Goal: Transaction & Acquisition: Purchase product/service

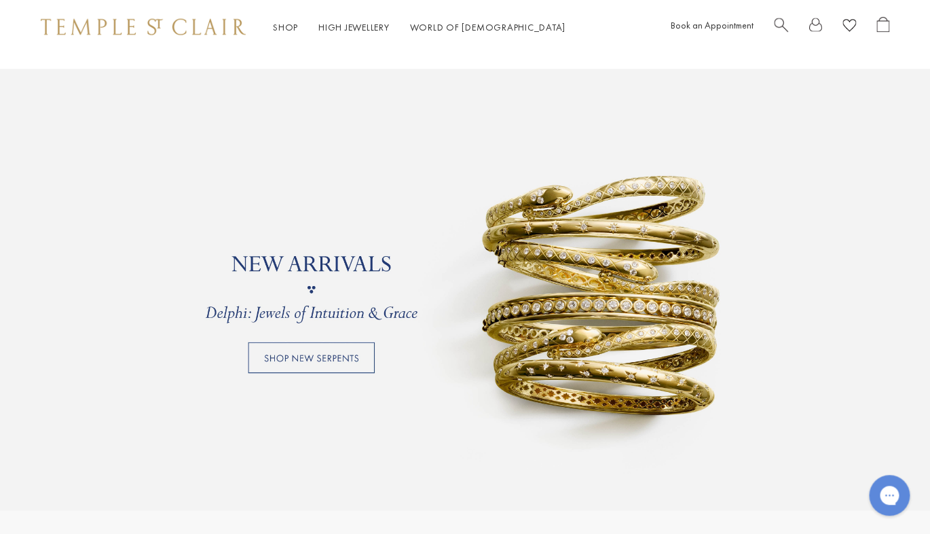
scroll to position [961, 0]
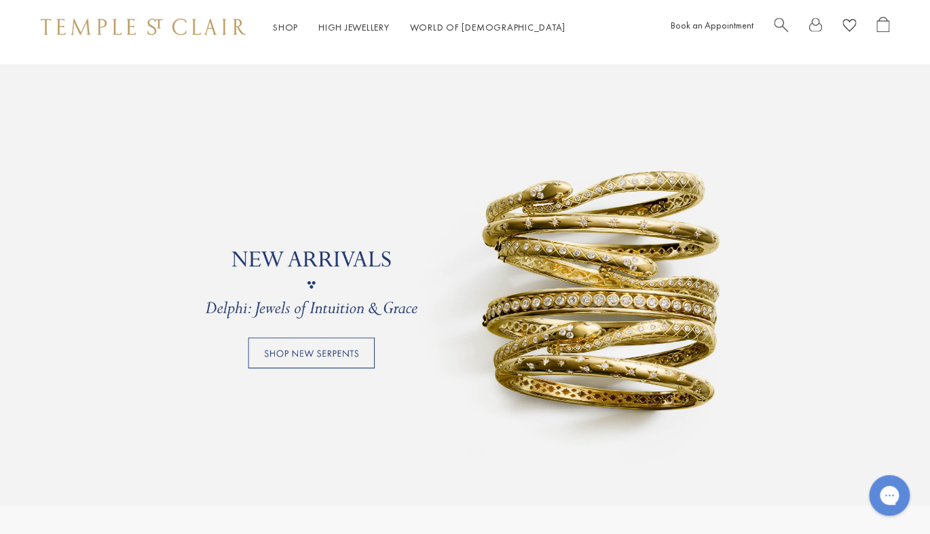
click at [313, 352] on link at bounding box center [465, 285] width 930 height 441
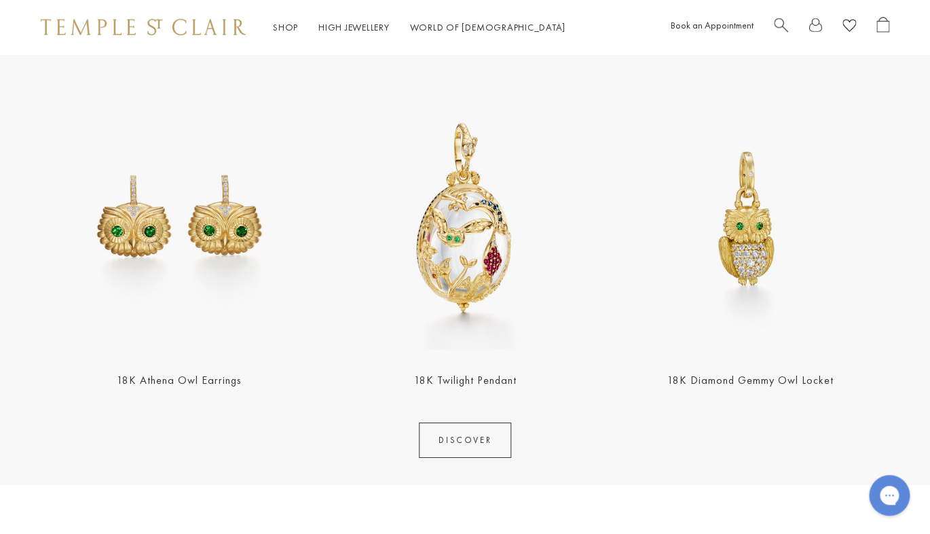
scroll to position [1473, 0]
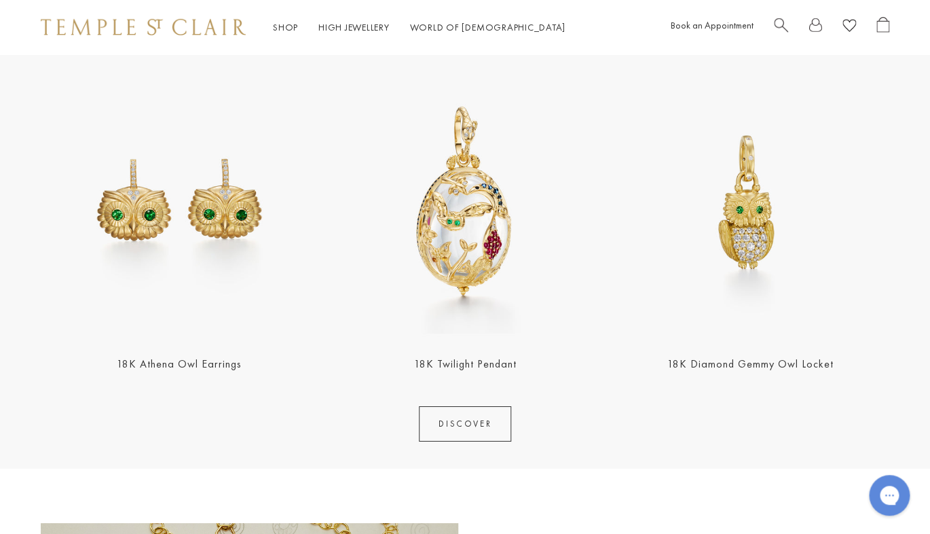
click at [479, 256] on img at bounding box center [466, 202] width 278 height 278
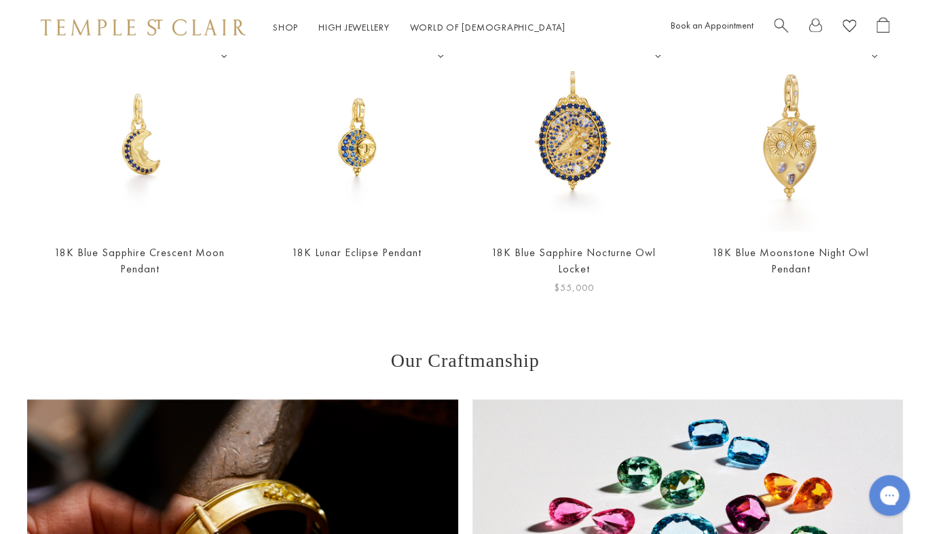
scroll to position [553, 0]
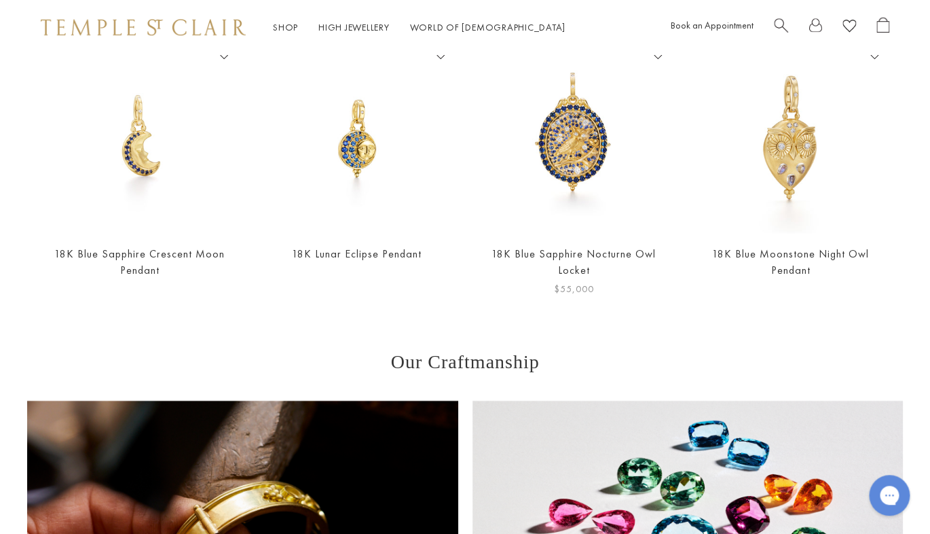
click at [588, 158] on img at bounding box center [574, 138] width 190 height 190
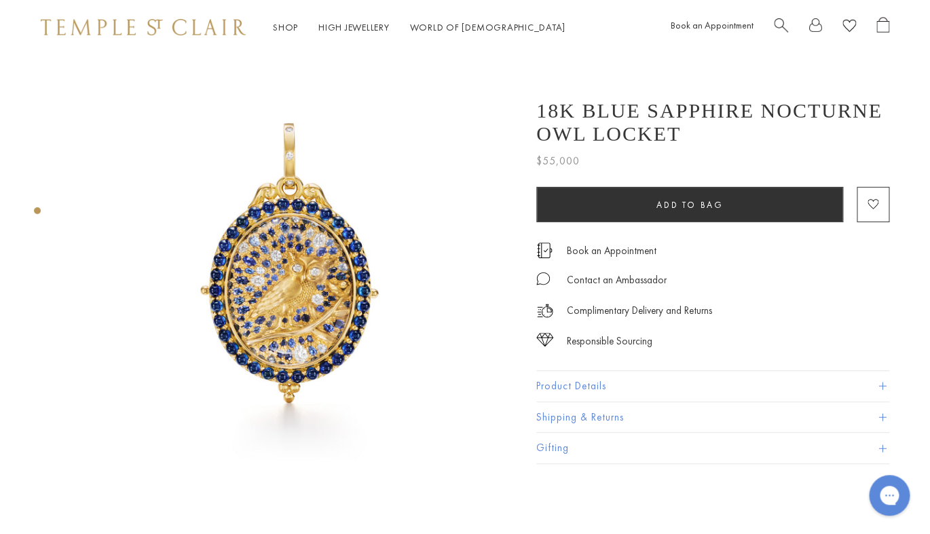
click at [278, 245] on img at bounding box center [292, 278] width 448 height 448
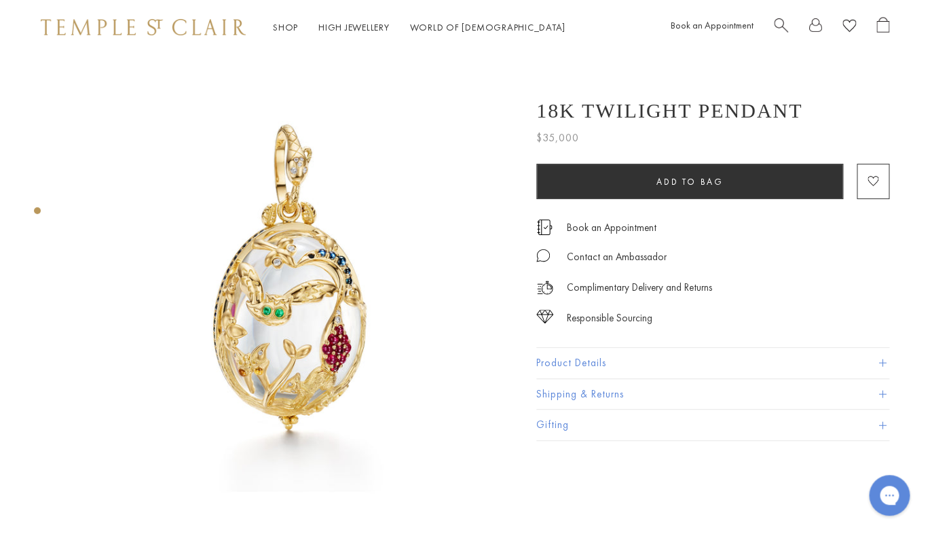
scroll to position [0, 3]
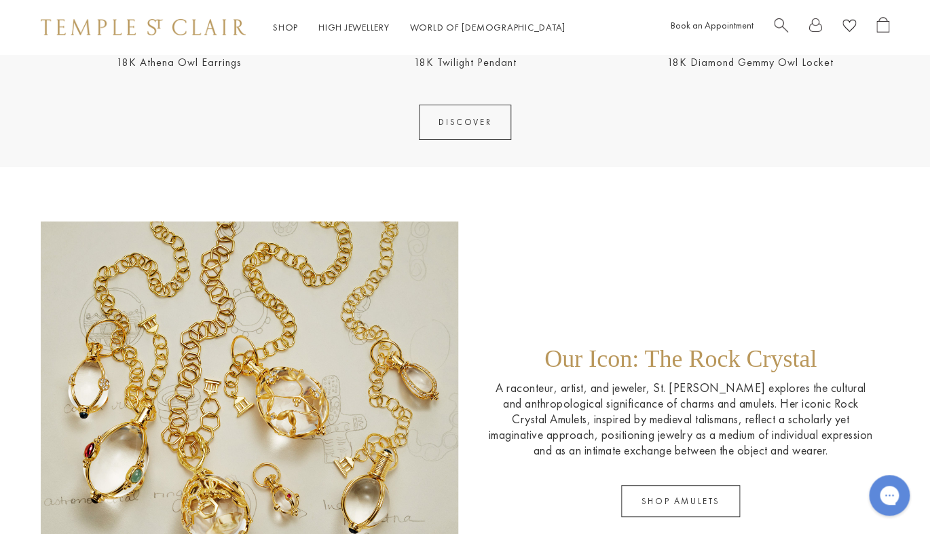
scroll to position [1734, 0]
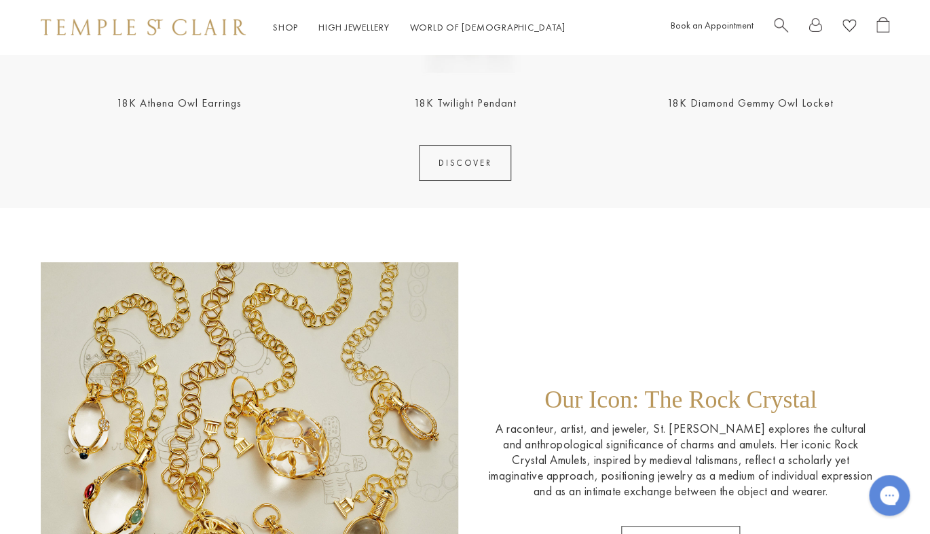
click at [489, 163] on link "DISCOVER" at bounding box center [465, 162] width 92 height 35
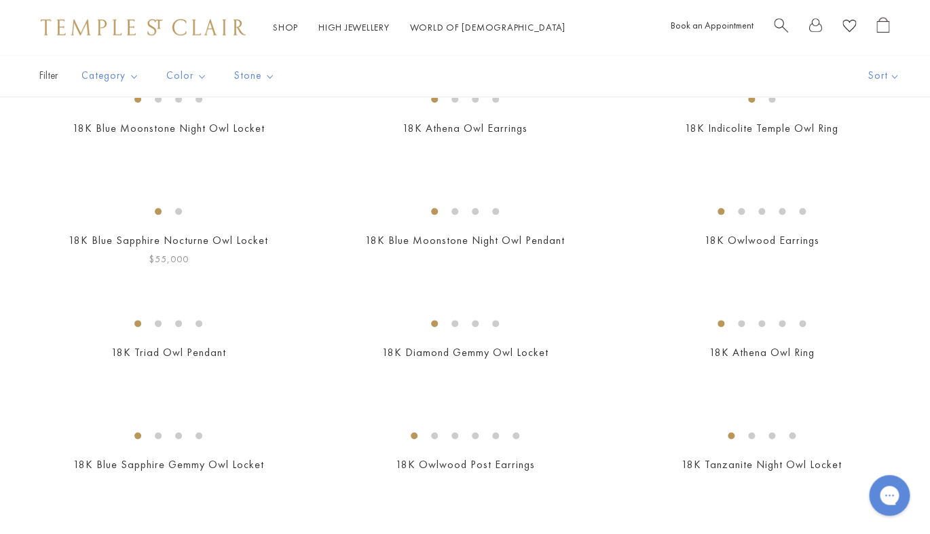
scroll to position [398, 0]
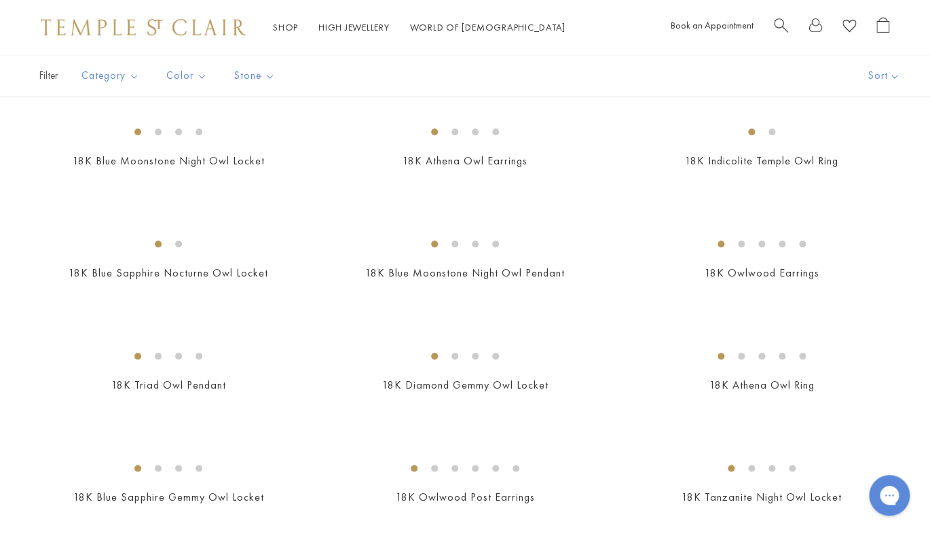
click at [0, 0] on img at bounding box center [0, 0] width 0 height 0
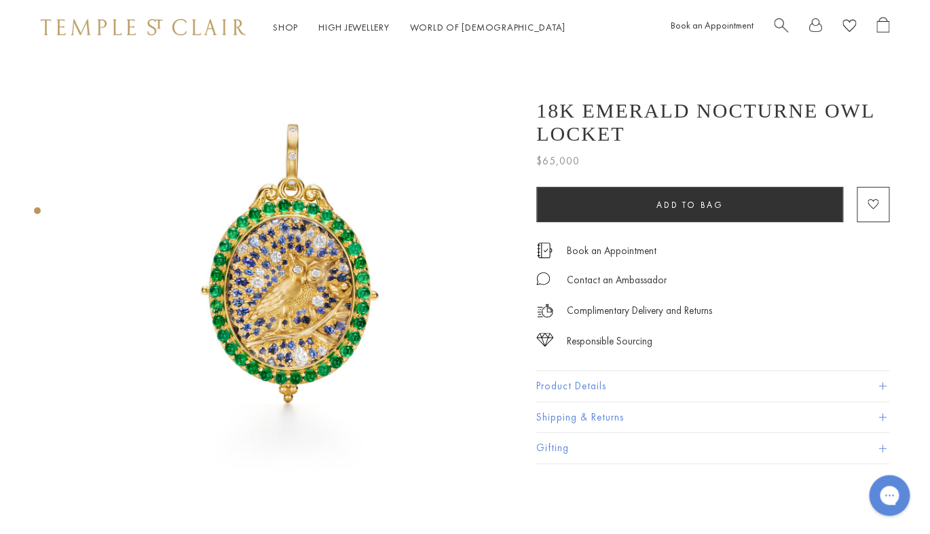
click at [307, 275] on img at bounding box center [292, 278] width 448 height 448
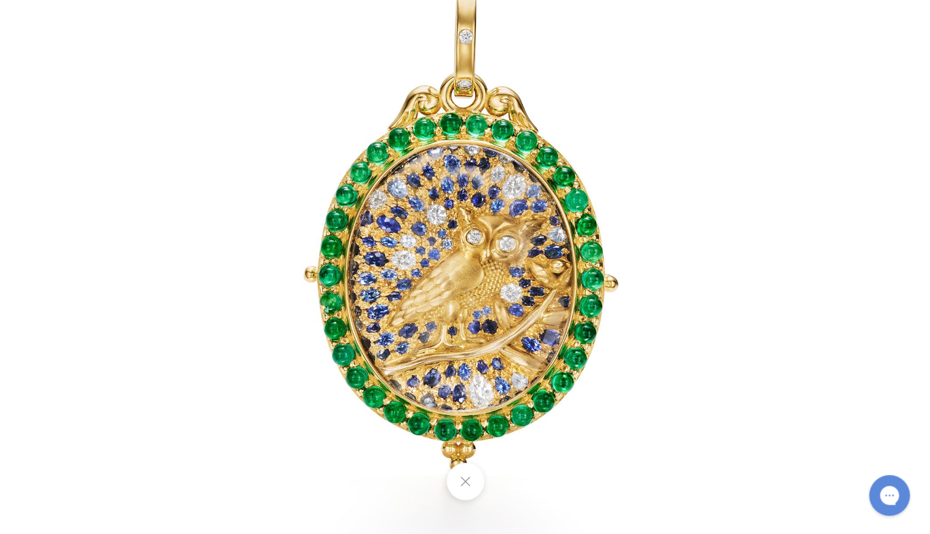
click at [466, 481] on button at bounding box center [464, 480] width 37 height 37
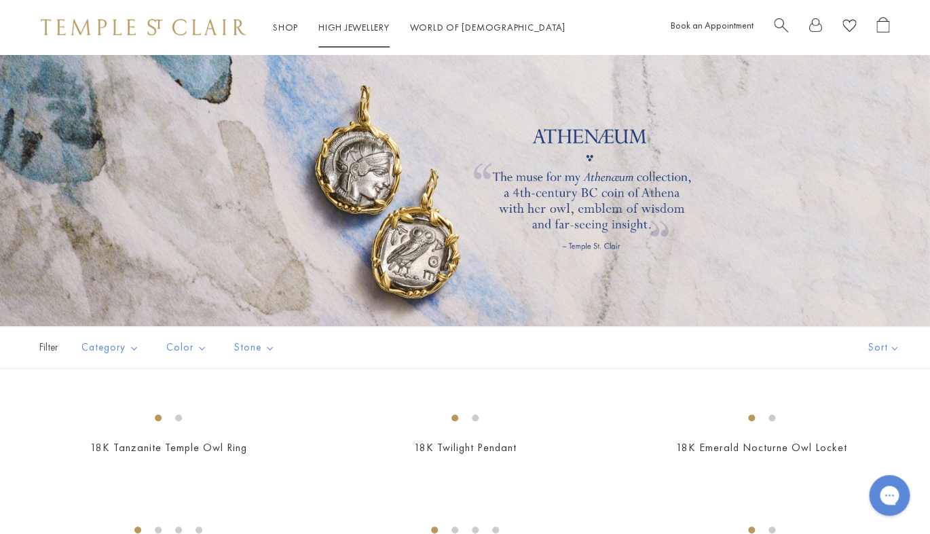
click at [352, 33] on link "High Jewellery High Jewellery" at bounding box center [353, 27] width 71 height 12
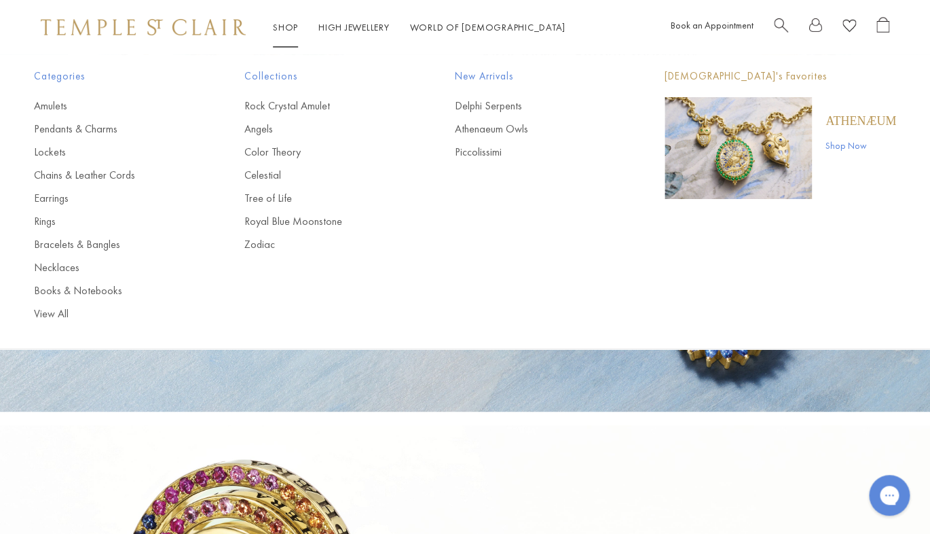
scroll to position [18, 0]
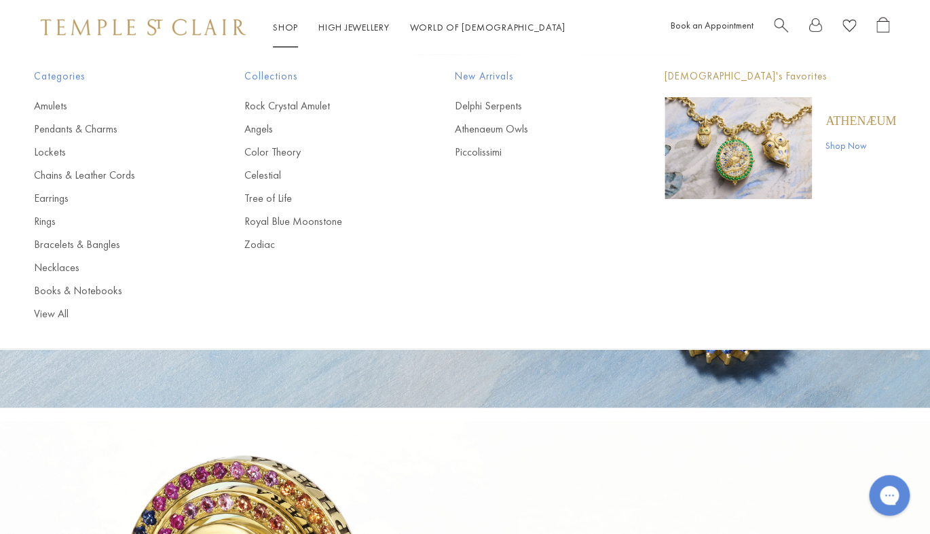
click at [778, 25] on span "Search" at bounding box center [781, 24] width 14 height 14
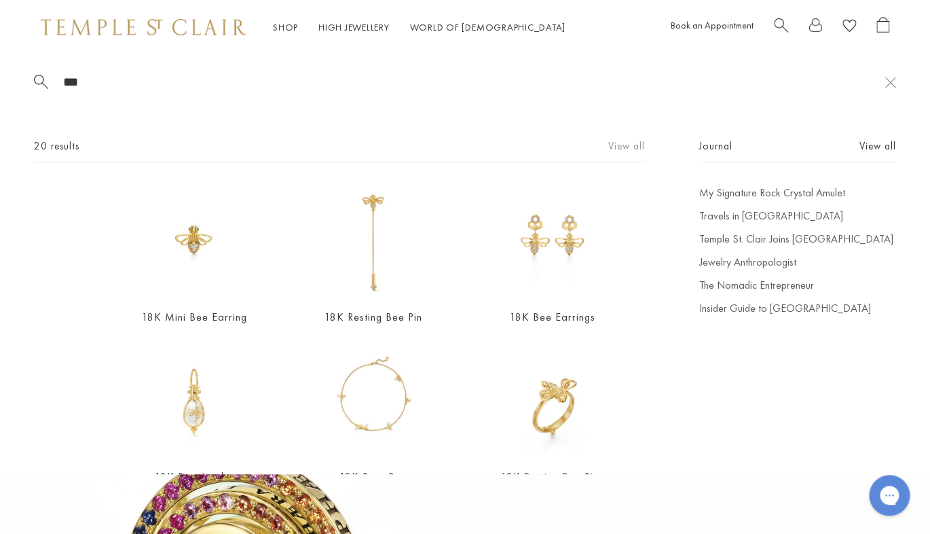
type input "***"
click at [640, 144] on link "View all" at bounding box center [626, 146] width 37 height 15
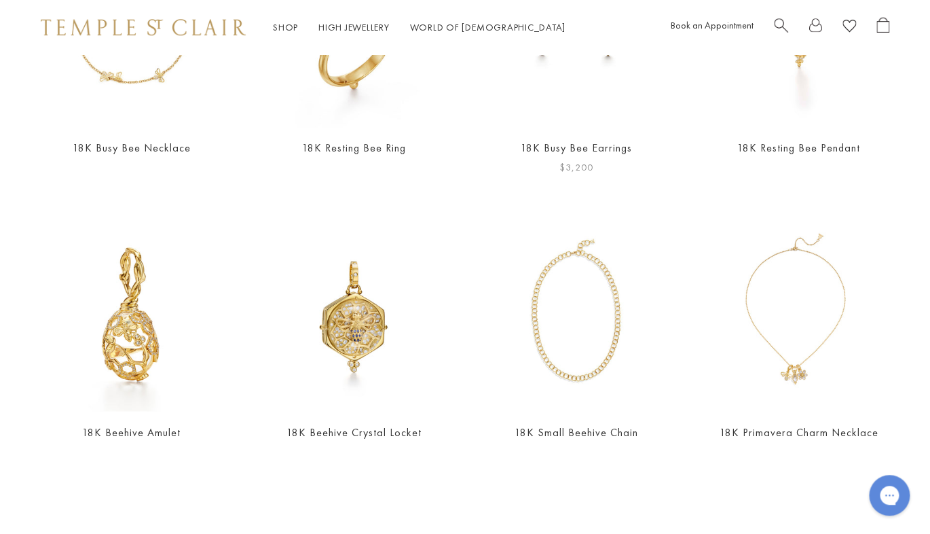
scroll to position [550, 0]
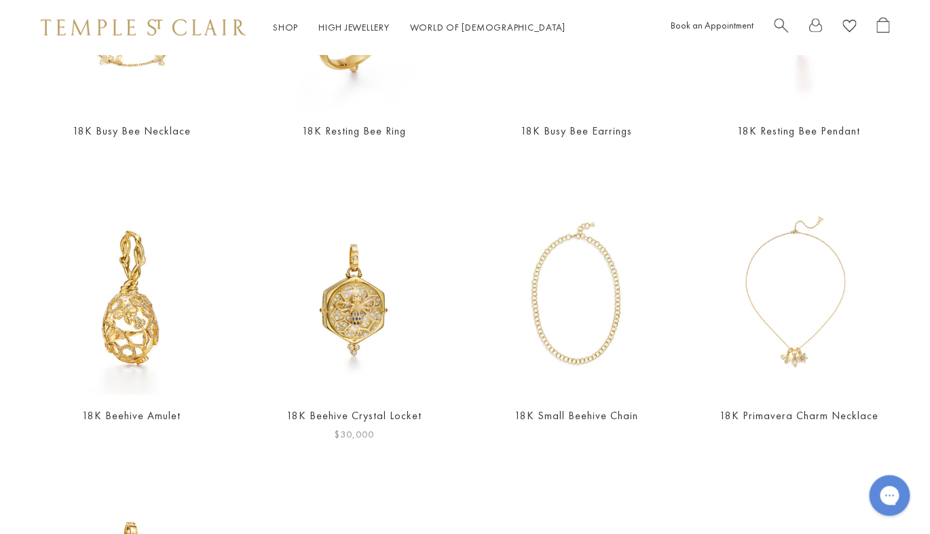
click at [348, 324] on img at bounding box center [355, 297] width 196 height 196
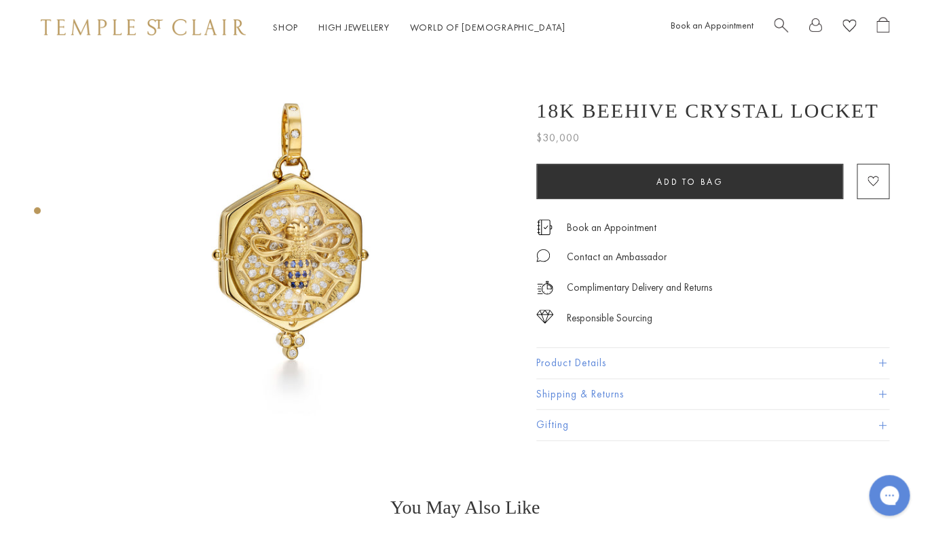
scroll to position [57, 0]
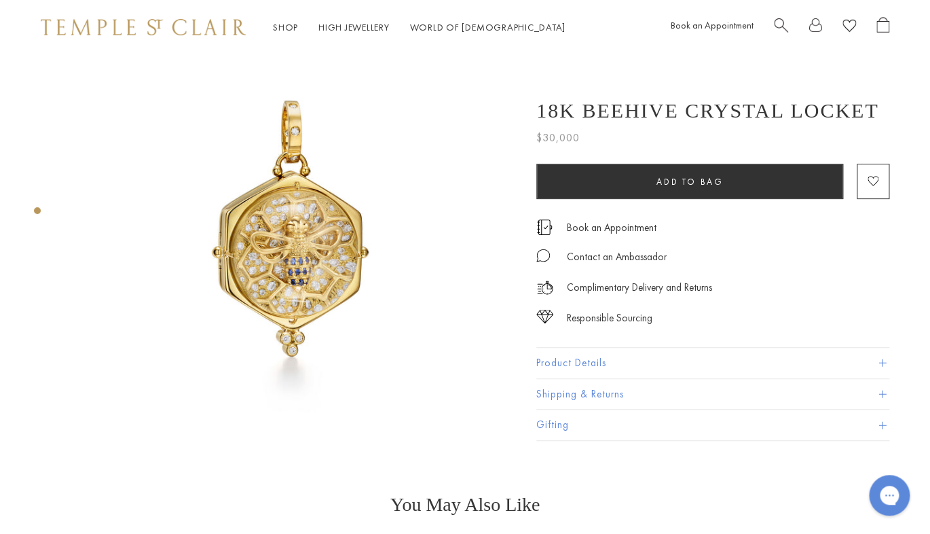
click at [281, 265] on img at bounding box center [292, 221] width 448 height 448
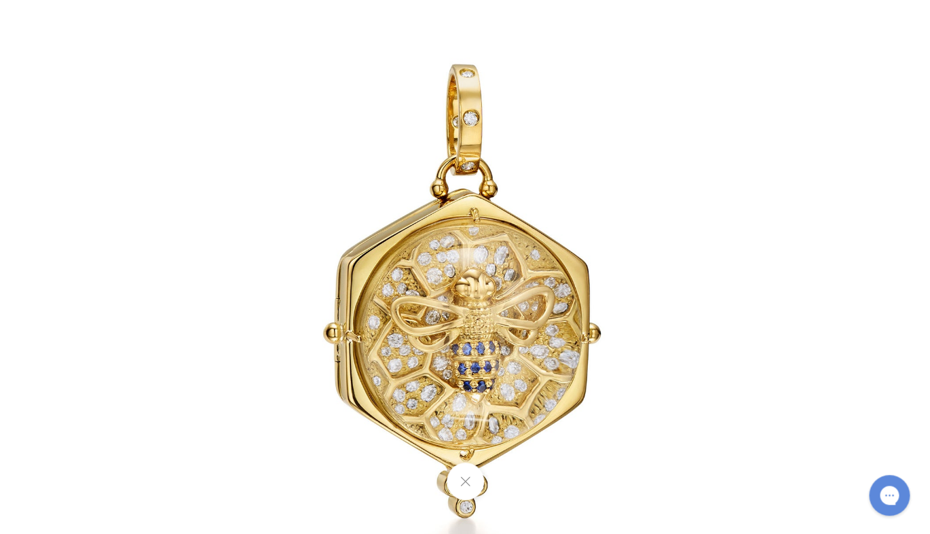
click at [460, 479] on button at bounding box center [464, 480] width 37 height 37
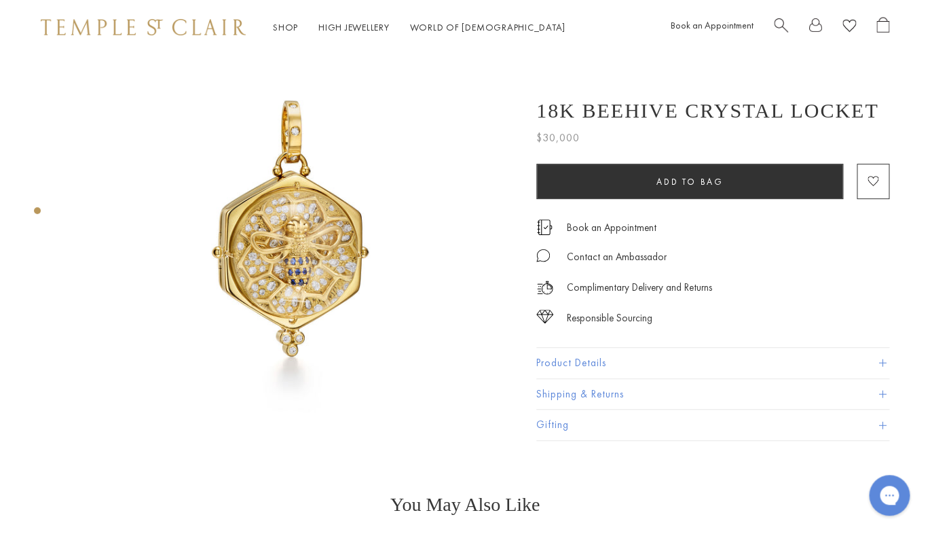
click at [883, 361] on span at bounding box center [882, 362] width 7 height 7
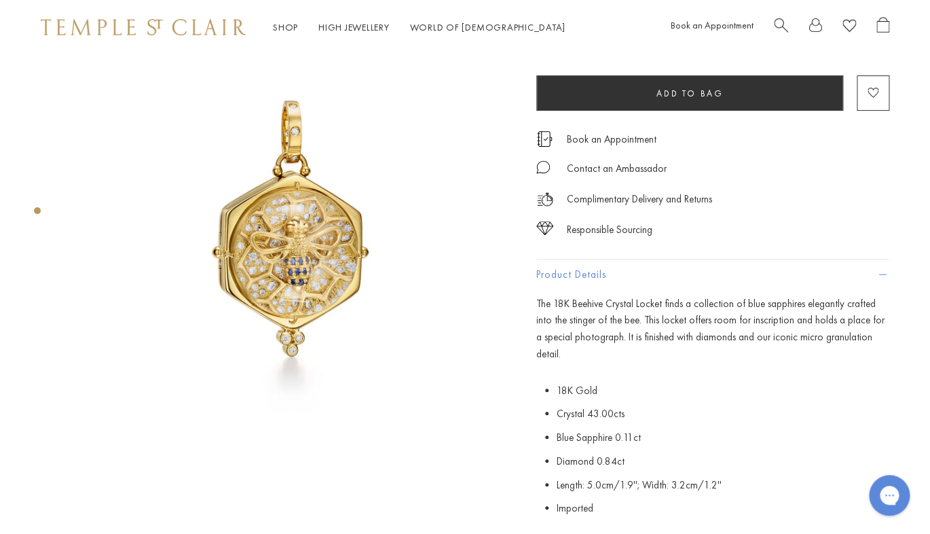
scroll to position [0, 0]
